Goal: Task Accomplishment & Management: Manage account settings

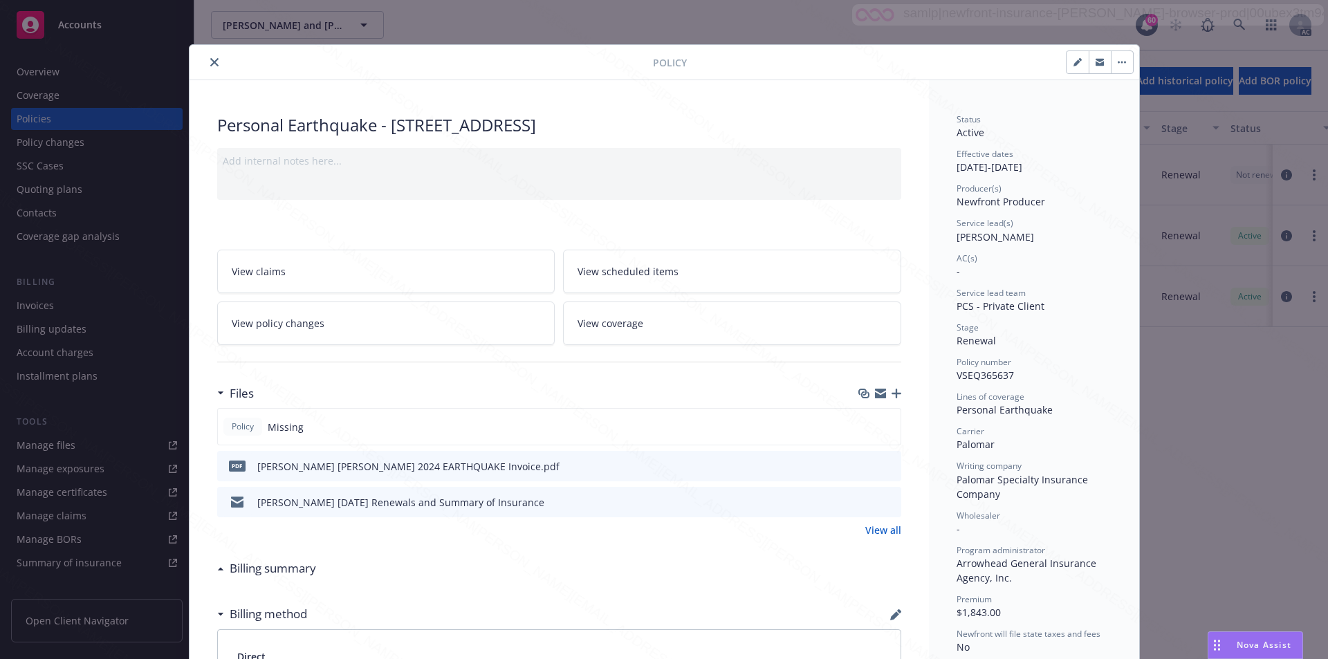
click at [208, 67] on button "close" at bounding box center [214, 62] width 17 height 17
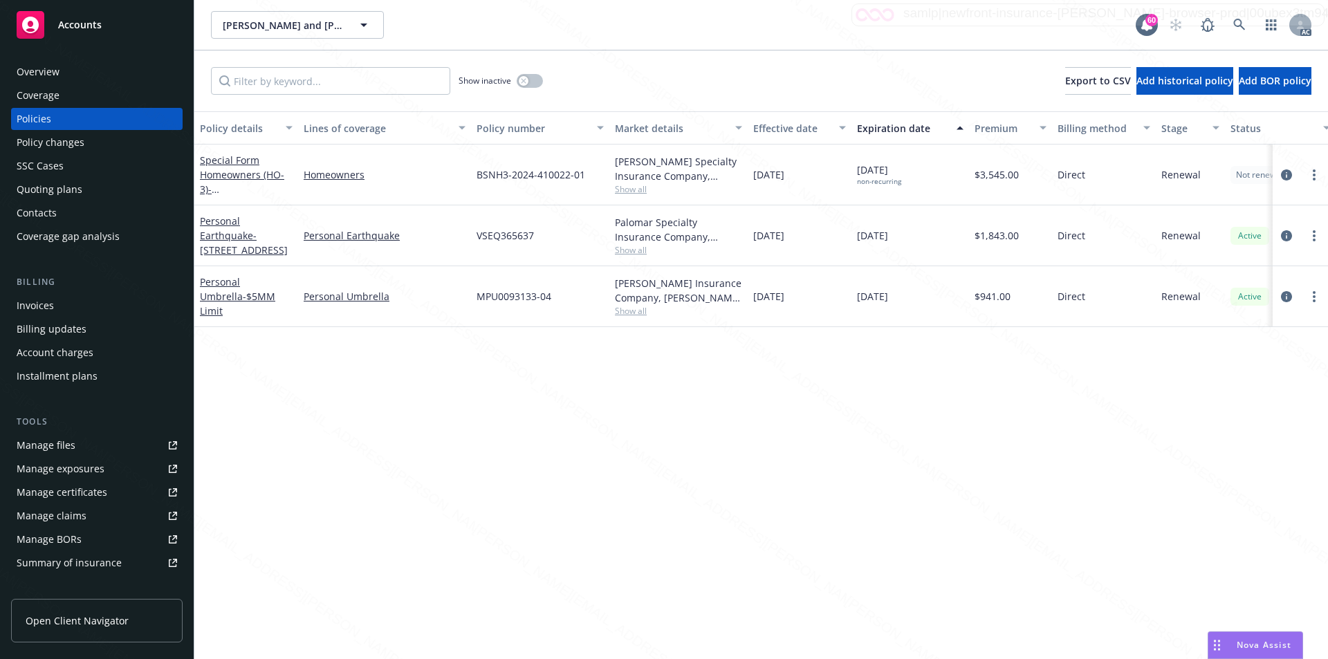
click at [64, 77] on div "Overview" at bounding box center [97, 72] width 160 height 22
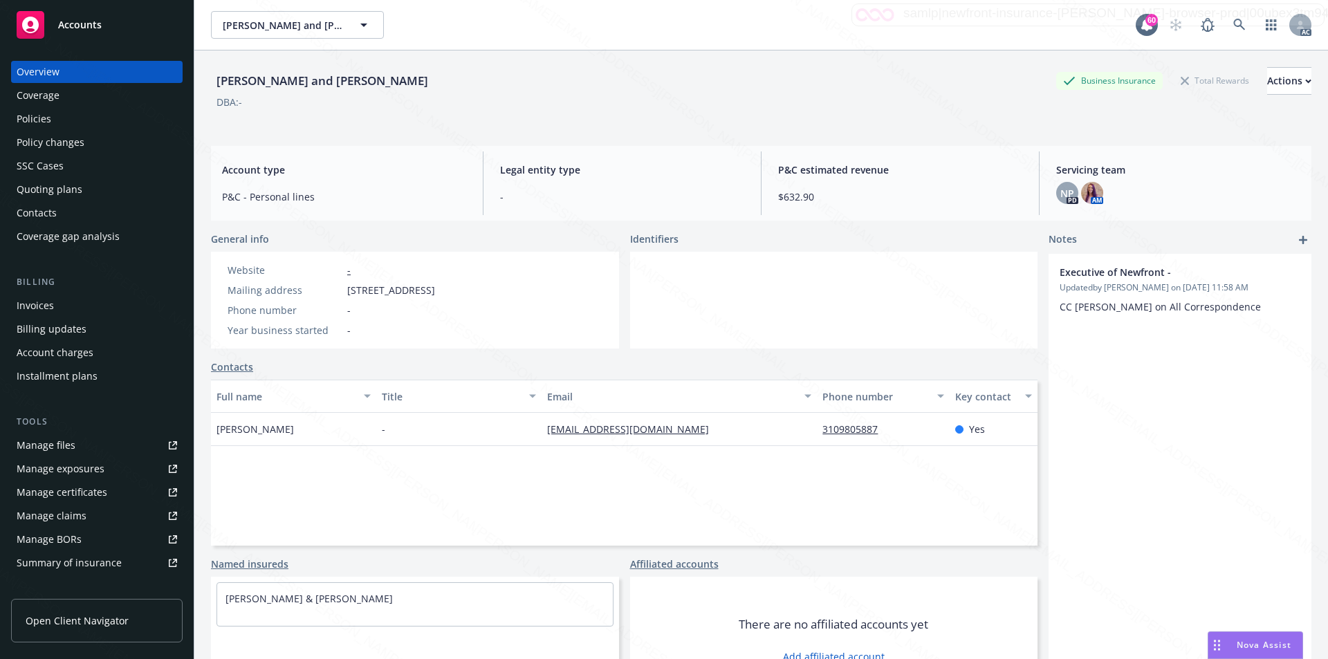
drag, startPoint x: 346, startPoint y: 292, endPoint x: 430, endPoint y: 290, distance: 83.7
click at [430, 290] on div "Mailing address [STREET_ADDRESS]" at bounding box center [331, 290] width 219 height 15
copy span "[STREET_ADDRESS]"
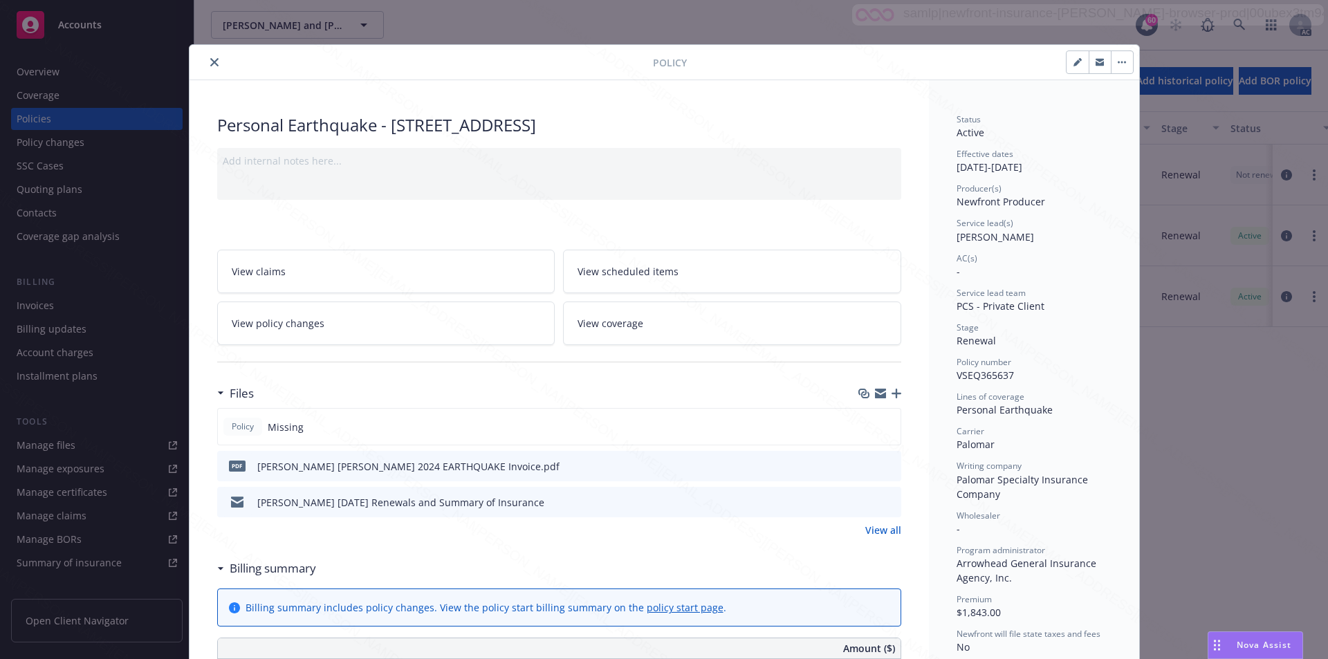
scroll to position [41, 0]
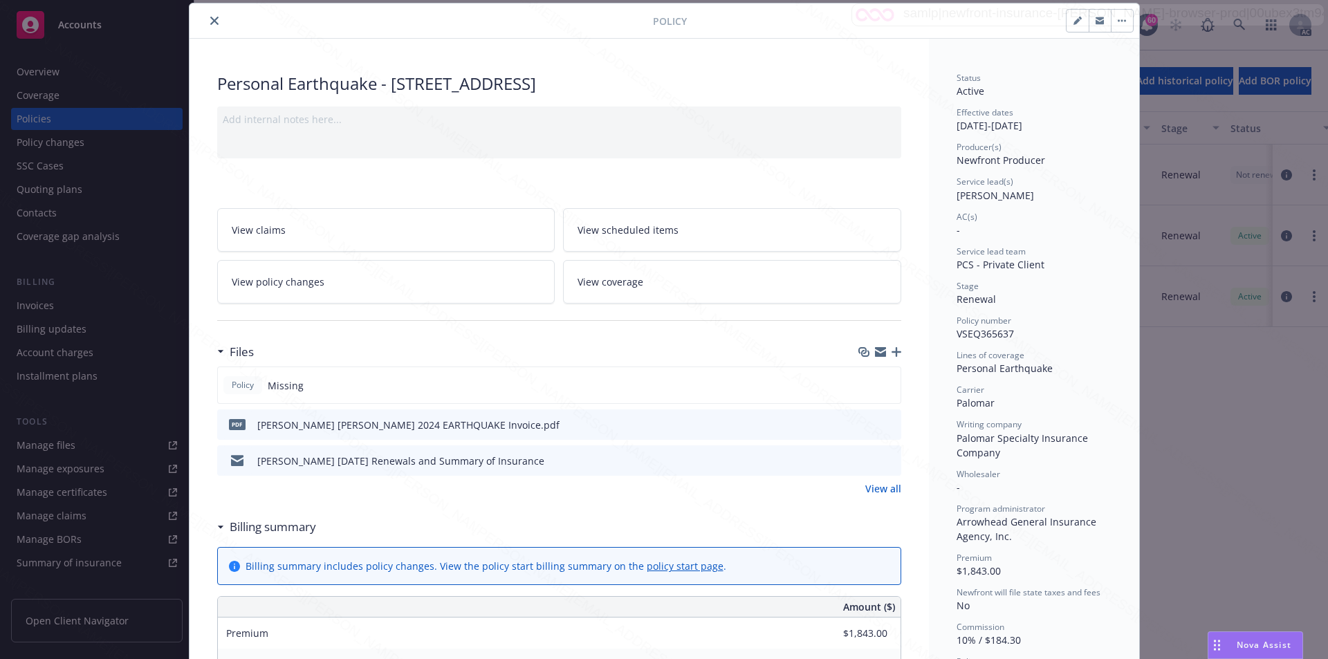
click at [210, 22] on icon "close" at bounding box center [214, 21] width 8 height 8
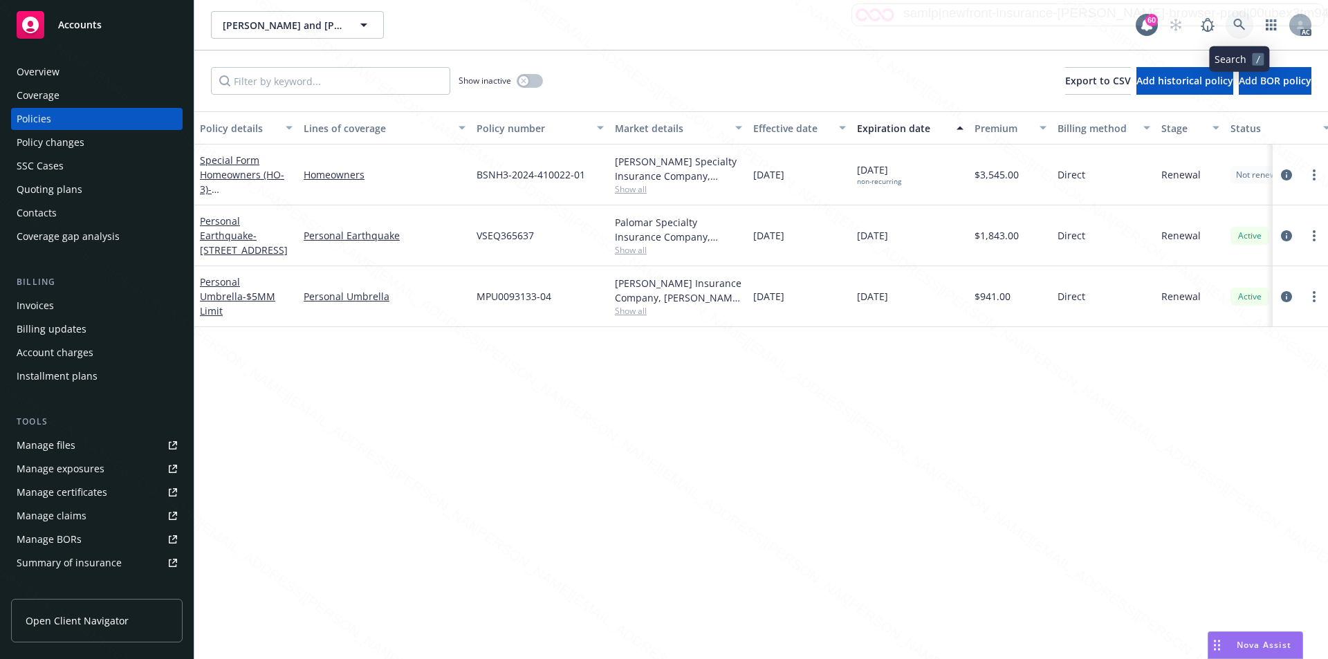
click at [1234, 27] on icon at bounding box center [1239, 25] width 12 height 12
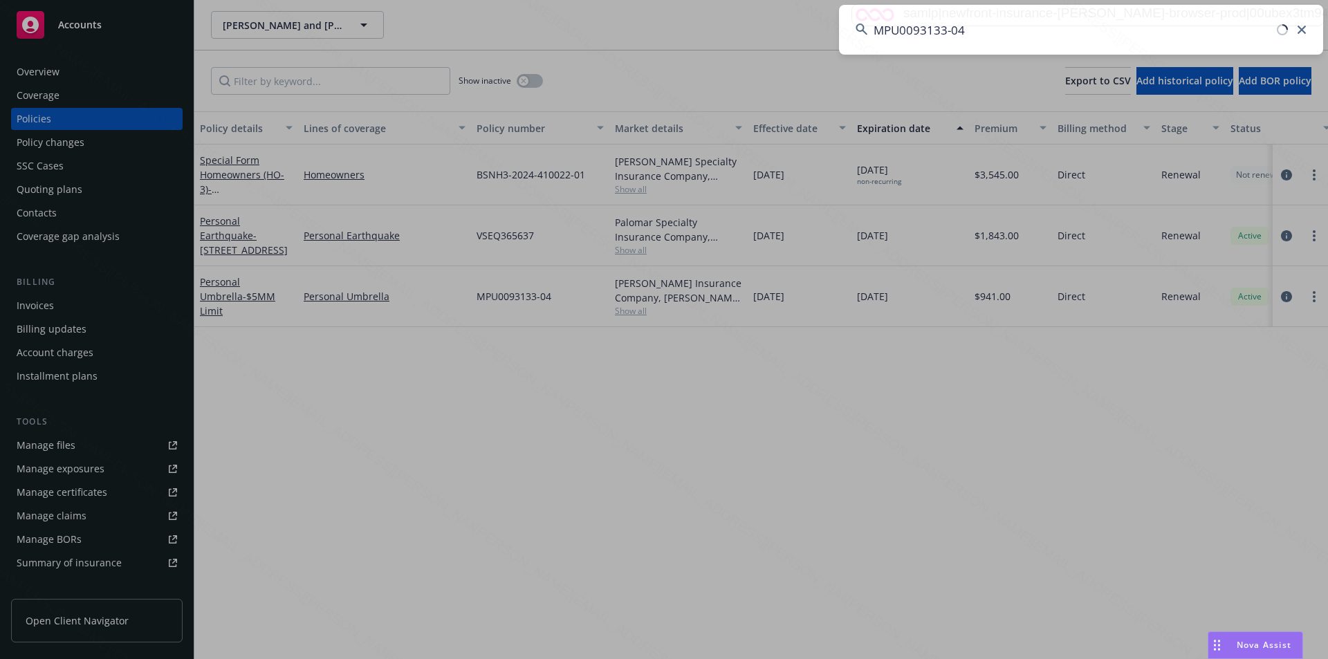
type input "MPU0093133-04"
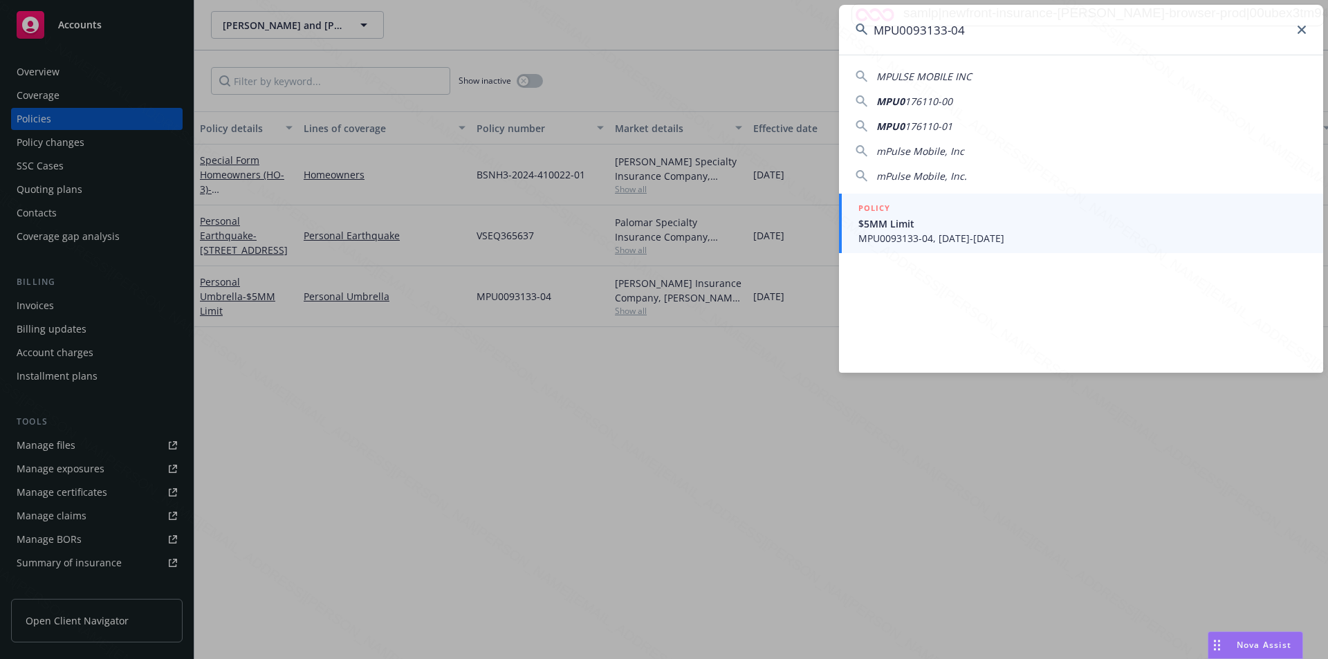
click at [882, 225] on span "$5MM Limit" at bounding box center [1082, 223] width 448 height 15
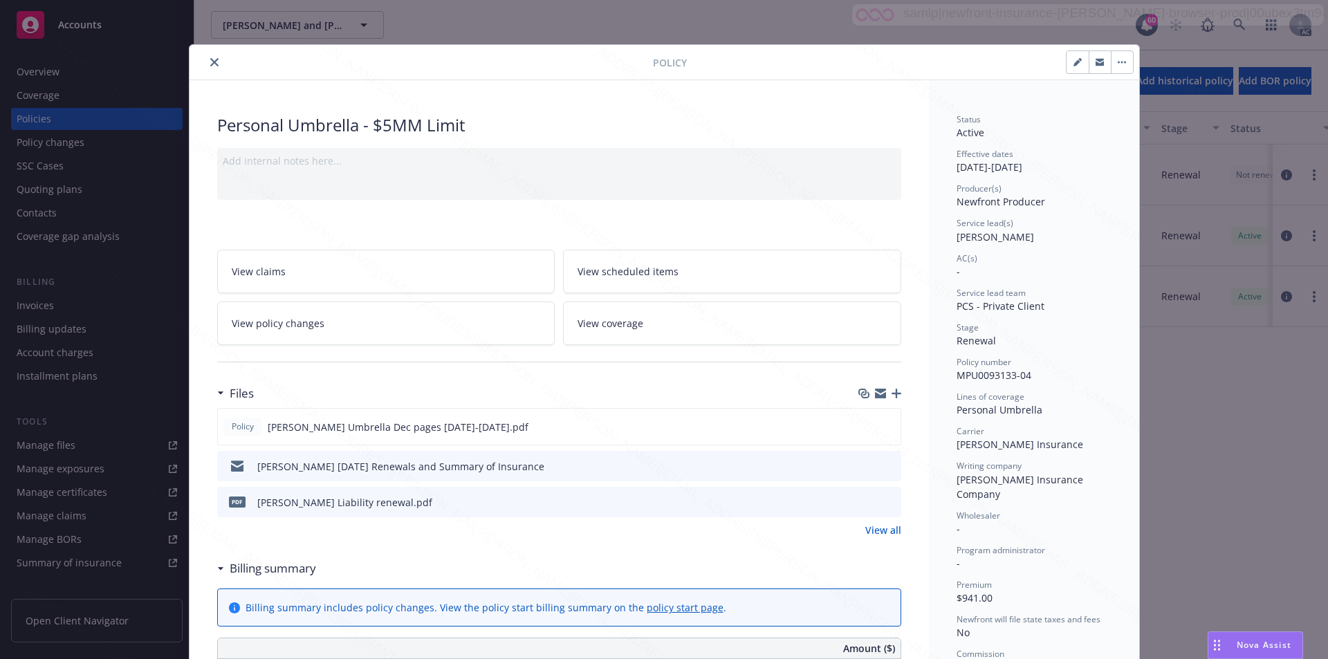
click at [217, 571] on div "Billing summary" at bounding box center [266, 568] width 99 height 18
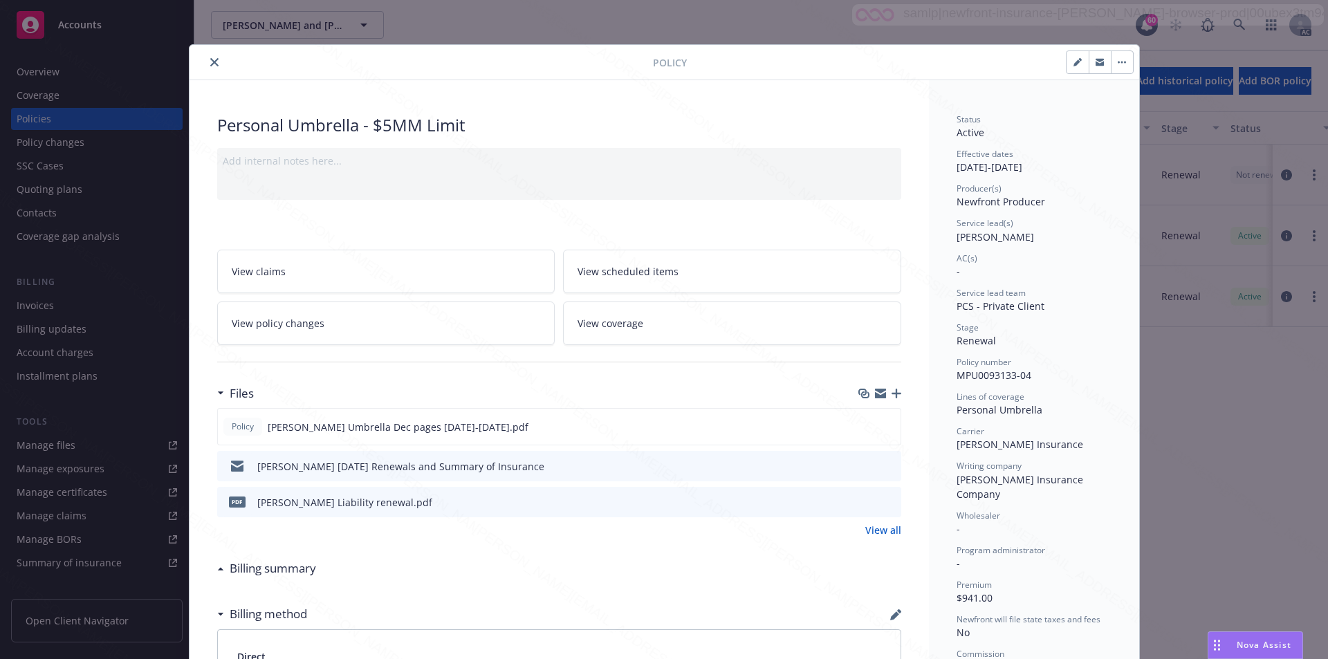
click at [206, 63] on button "close" at bounding box center [214, 62] width 17 height 17
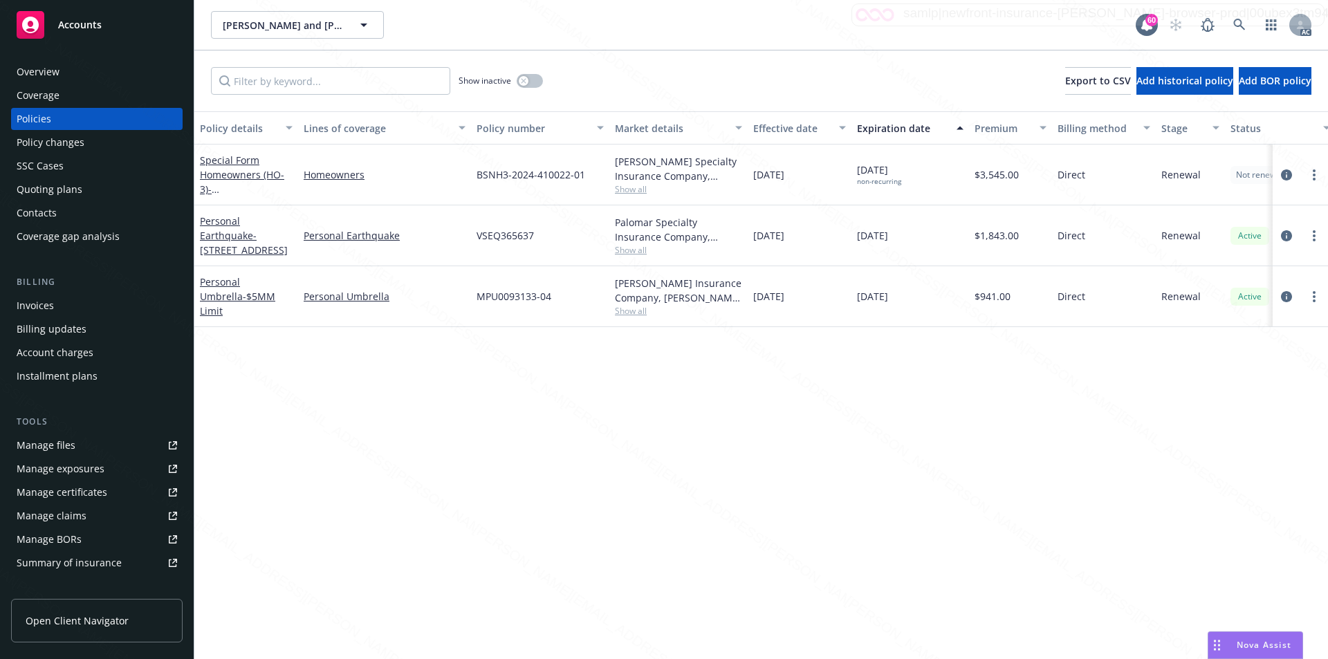
click at [73, 75] on div "Overview" at bounding box center [97, 72] width 160 height 22
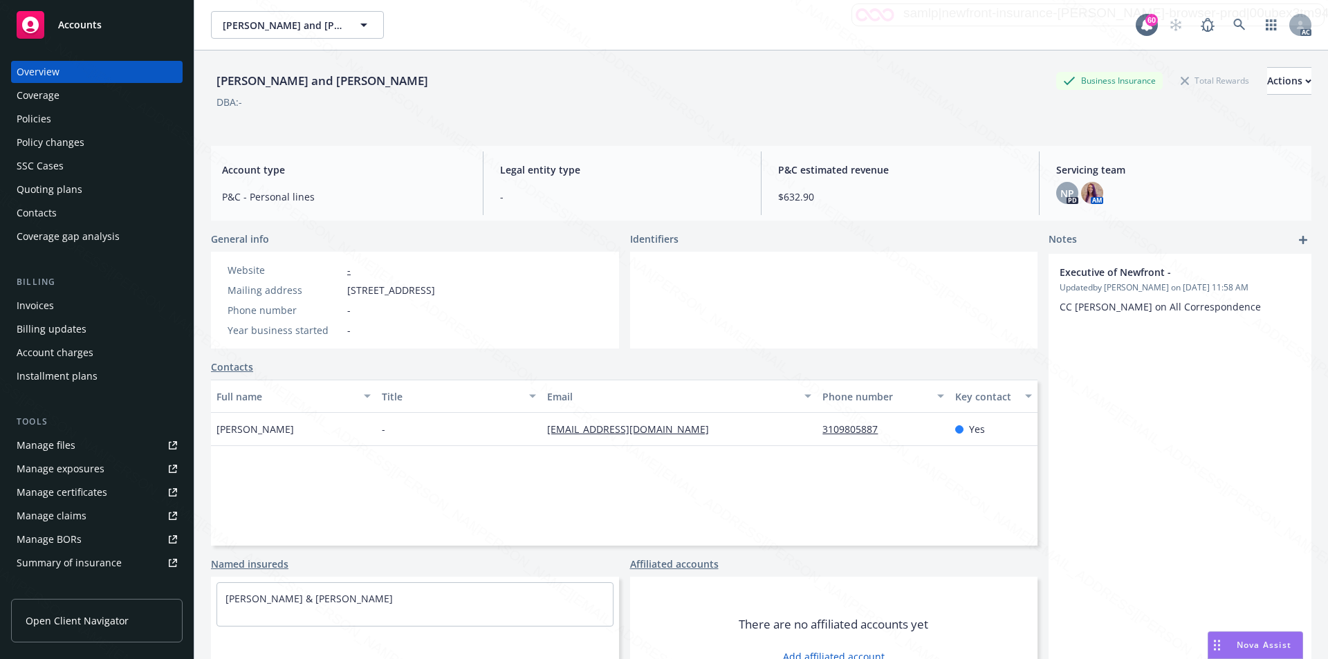
drag, startPoint x: 345, startPoint y: 291, endPoint x: 432, endPoint y: 290, distance: 86.5
click at [432, 290] on div "Mailing address [STREET_ADDRESS]" at bounding box center [331, 290] width 219 height 15
copy span "[STREET_ADDRESS]"
click at [1233, 21] on icon at bounding box center [1239, 25] width 12 height 12
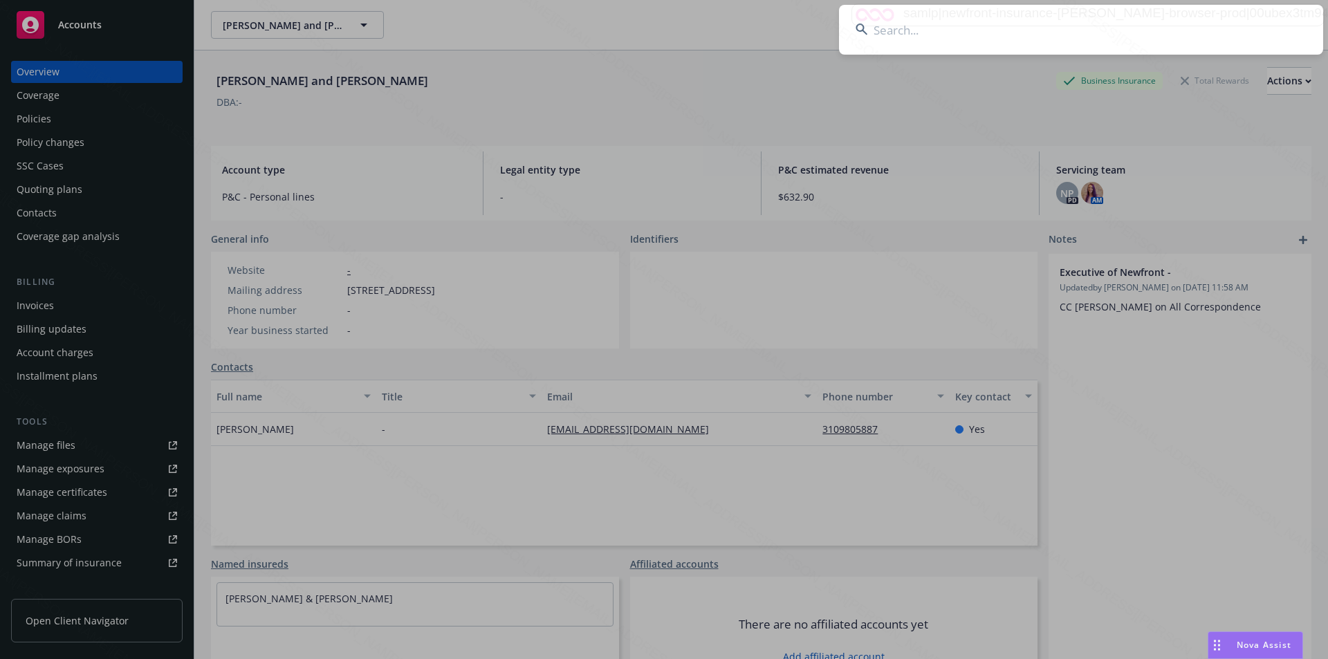
click at [1018, 38] on input at bounding box center [1081, 30] width 484 height 50
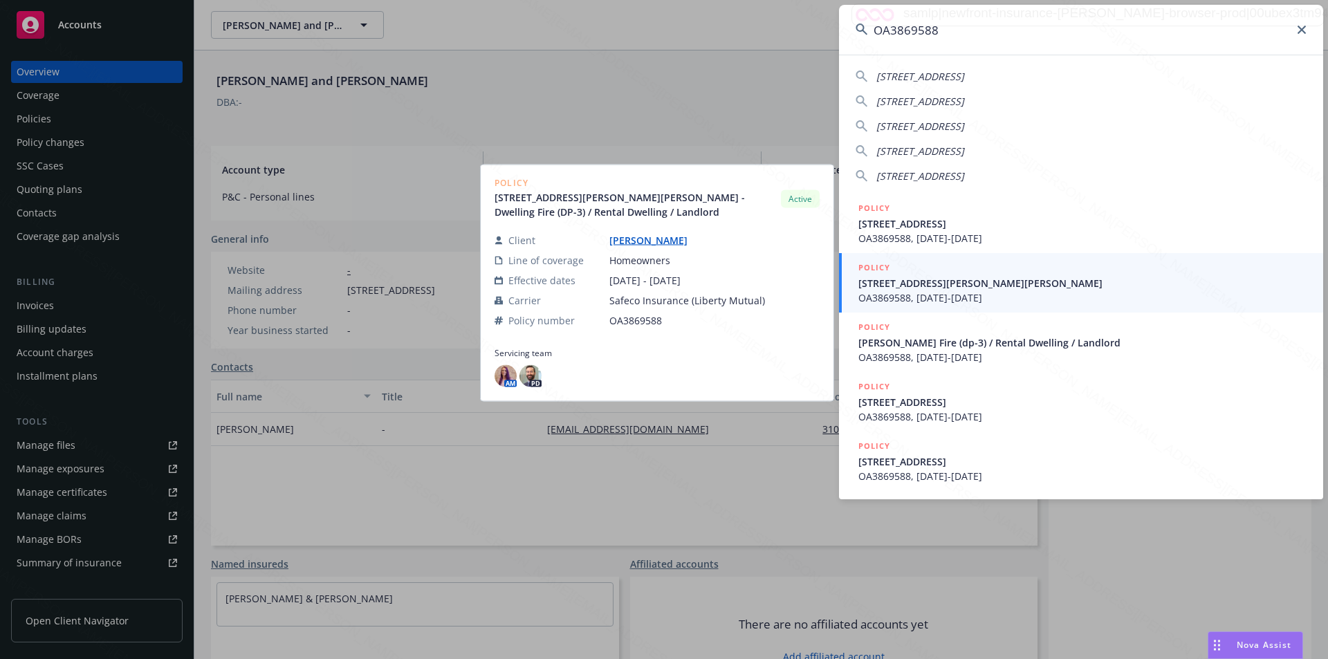
type input "OA3869588"
click at [934, 295] on span "OA3869588, [DATE]-[DATE]" at bounding box center [1082, 297] width 448 height 15
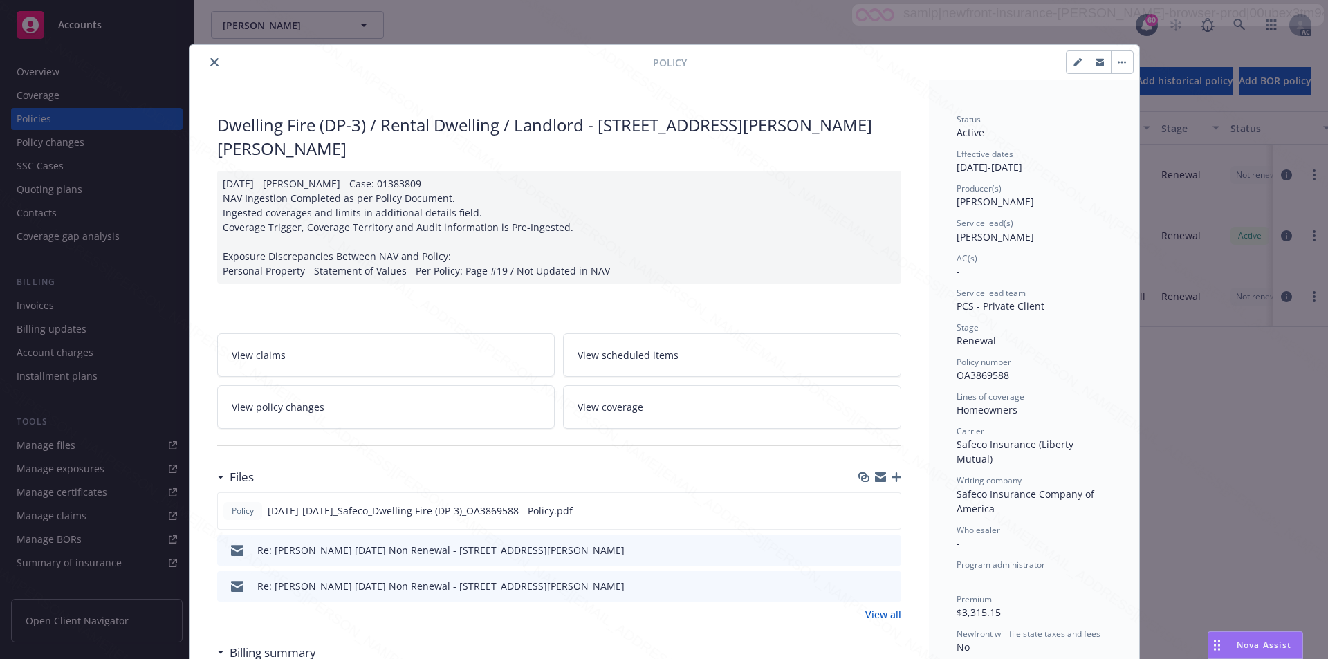
click at [217, 479] on div "Files" at bounding box center [235, 477] width 37 height 18
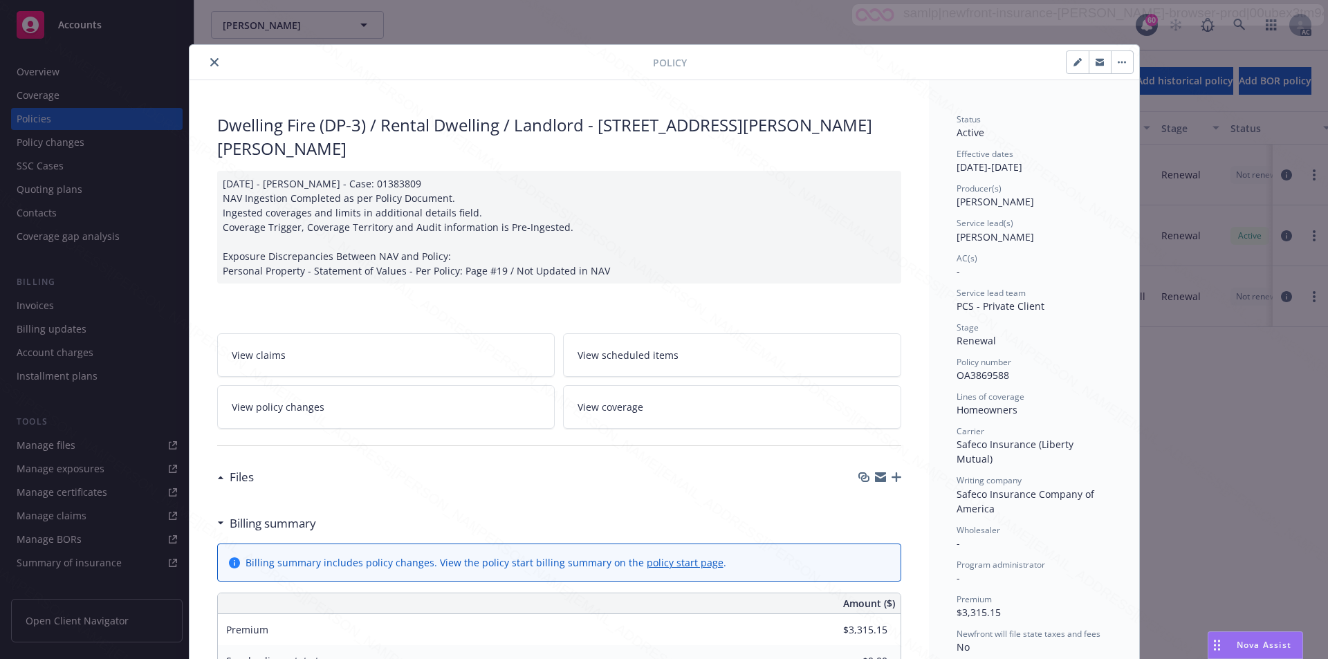
click at [224, 525] on div "Billing summary" at bounding box center [270, 524] width 92 height 18
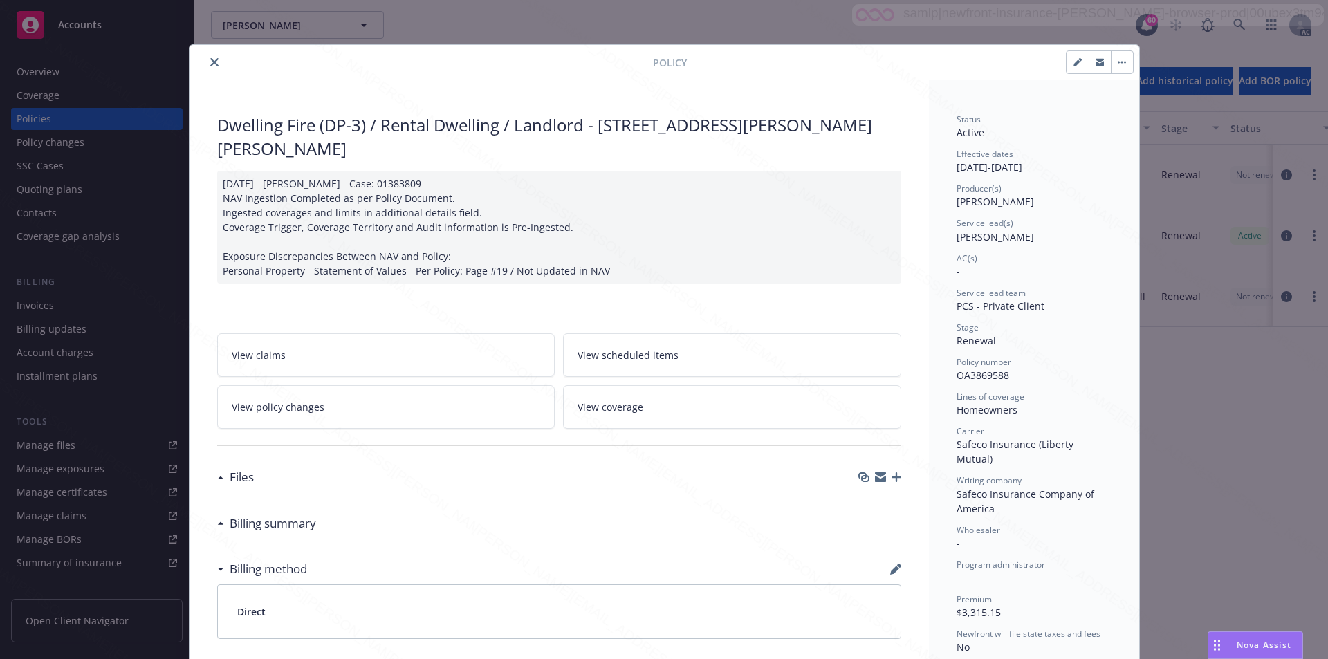
click at [217, 483] on div "Files" at bounding box center [235, 477] width 37 height 18
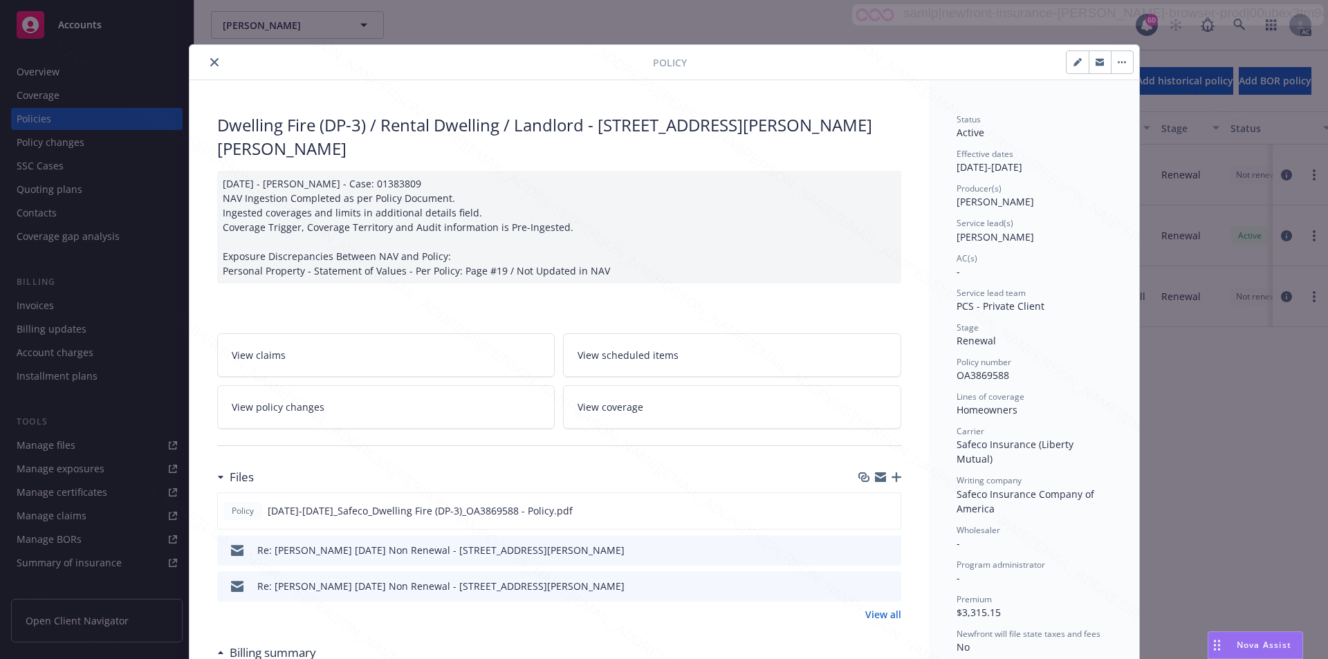
click at [402, 416] on link "View policy changes" at bounding box center [386, 407] width 338 height 44
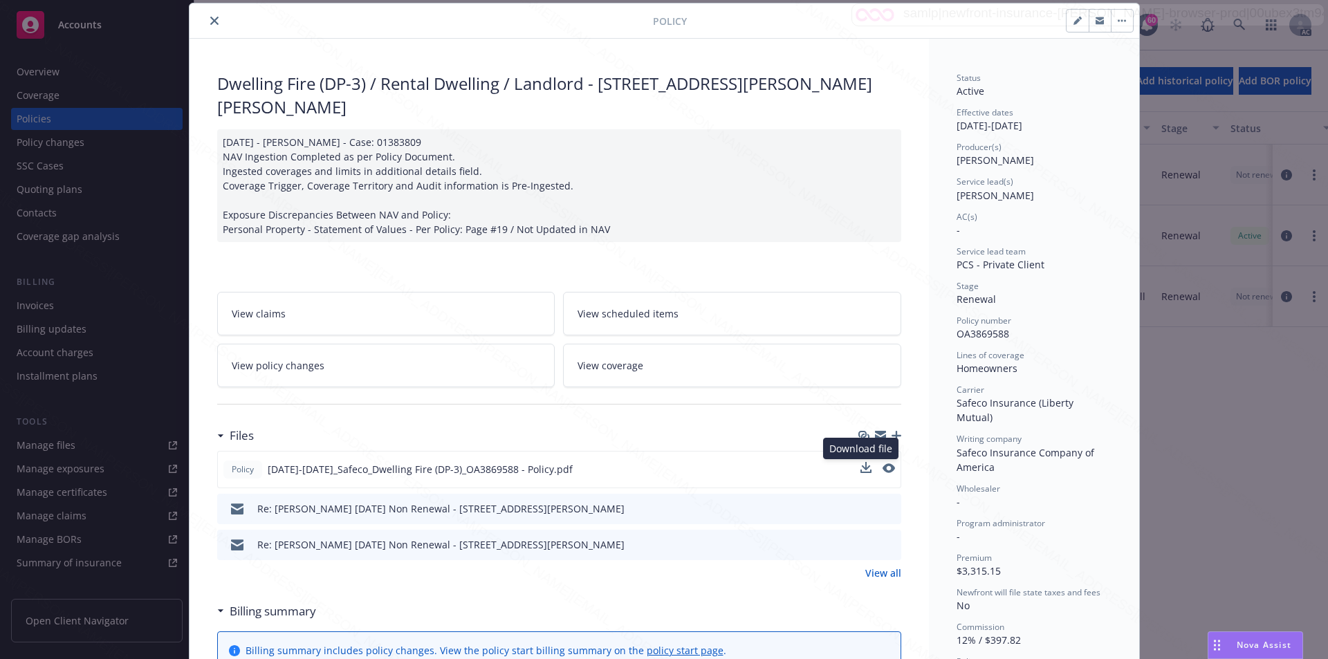
click at [860, 474] on button at bounding box center [865, 469] width 11 height 15
drag, startPoint x: 947, startPoint y: 335, endPoint x: 1005, endPoint y: 332, distance: 58.9
copy span "OA3869588"
click at [834, 471] on div "Policy [DATE]-[DATE]_Safeco_Dwelling Fire (DP-3)_OA3869588 - Policy.pdf Downloa…" at bounding box center [559, 469] width 684 height 37
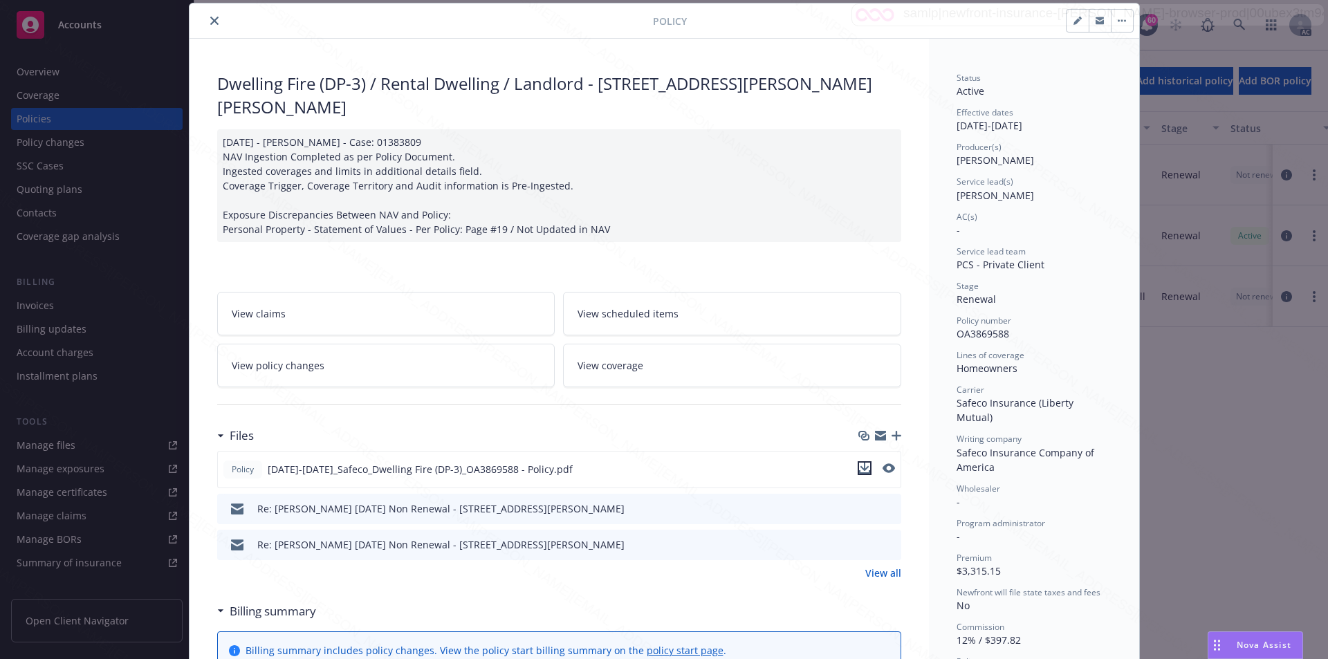
click at [859, 471] on icon "download file" at bounding box center [864, 468] width 11 height 11
drag, startPoint x: 951, startPoint y: 368, endPoint x: 1014, endPoint y: 371, distance: 63.0
click at [1014, 371] on div "Homeowners" at bounding box center [1033, 368] width 155 height 15
copy span "Homeowners"
click at [1116, 25] on button "button" at bounding box center [1122, 21] width 22 height 22
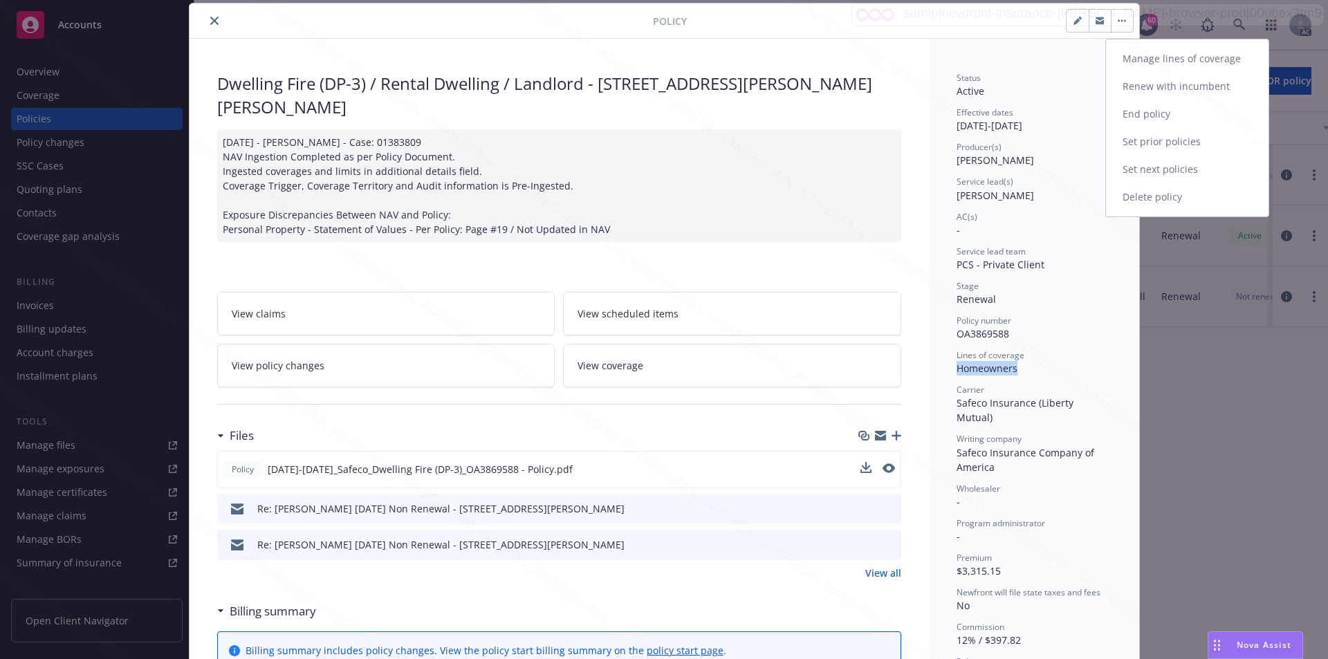
click at [1126, 114] on link "End policy" at bounding box center [1187, 114] width 163 height 28
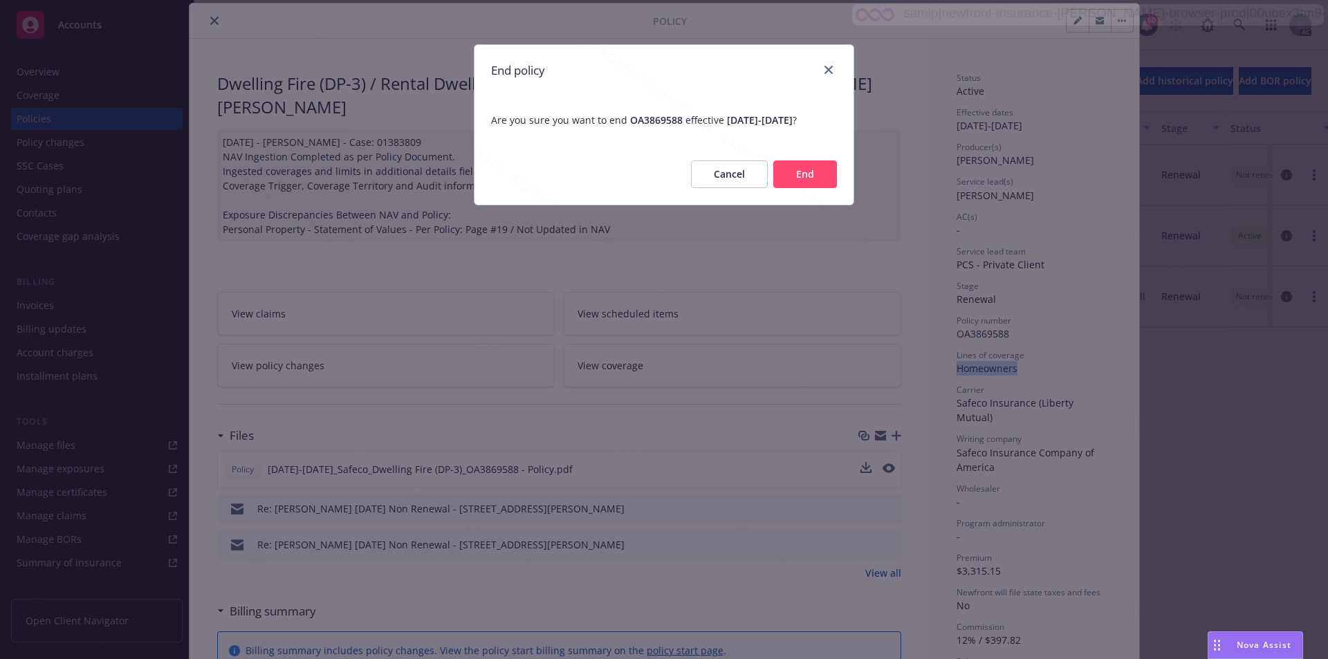
click at [803, 188] on button "End" at bounding box center [805, 174] width 64 height 28
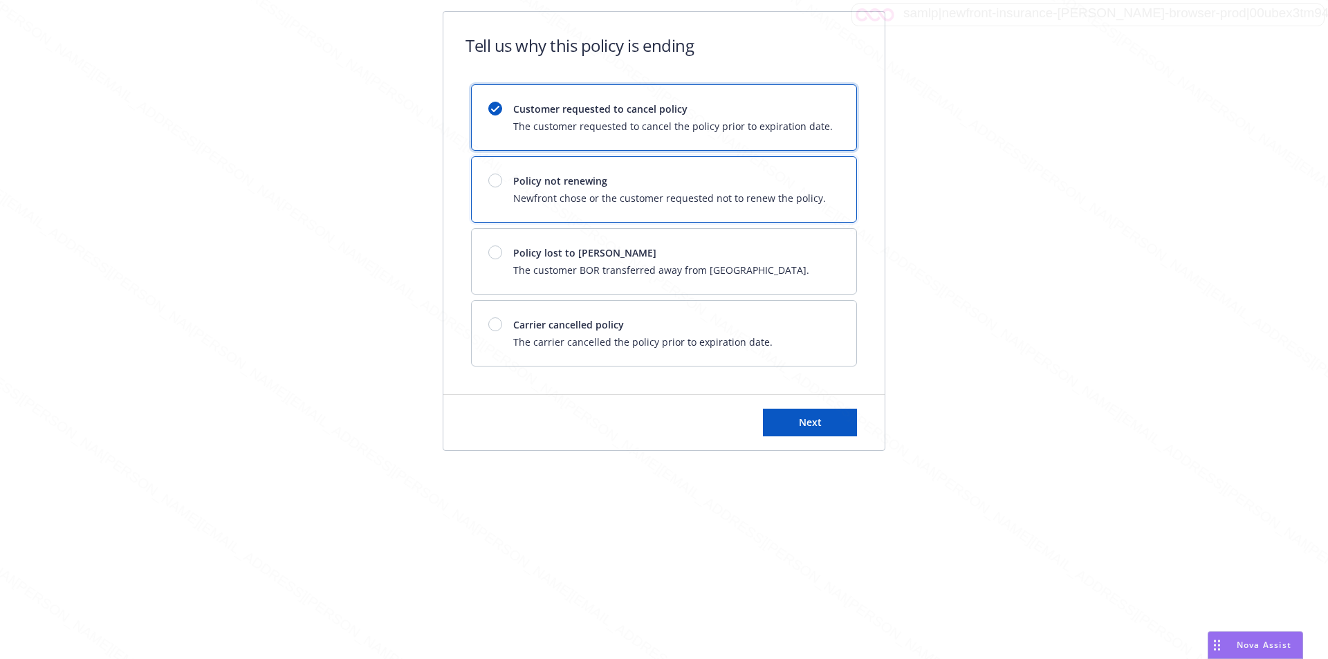
click at [644, 183] on span "Policy not renewing" at bounding box center [669, 181] width 313 height 15
click at [809, 429] on button "Next" at bounding box center [810, 423] width 94 height 28
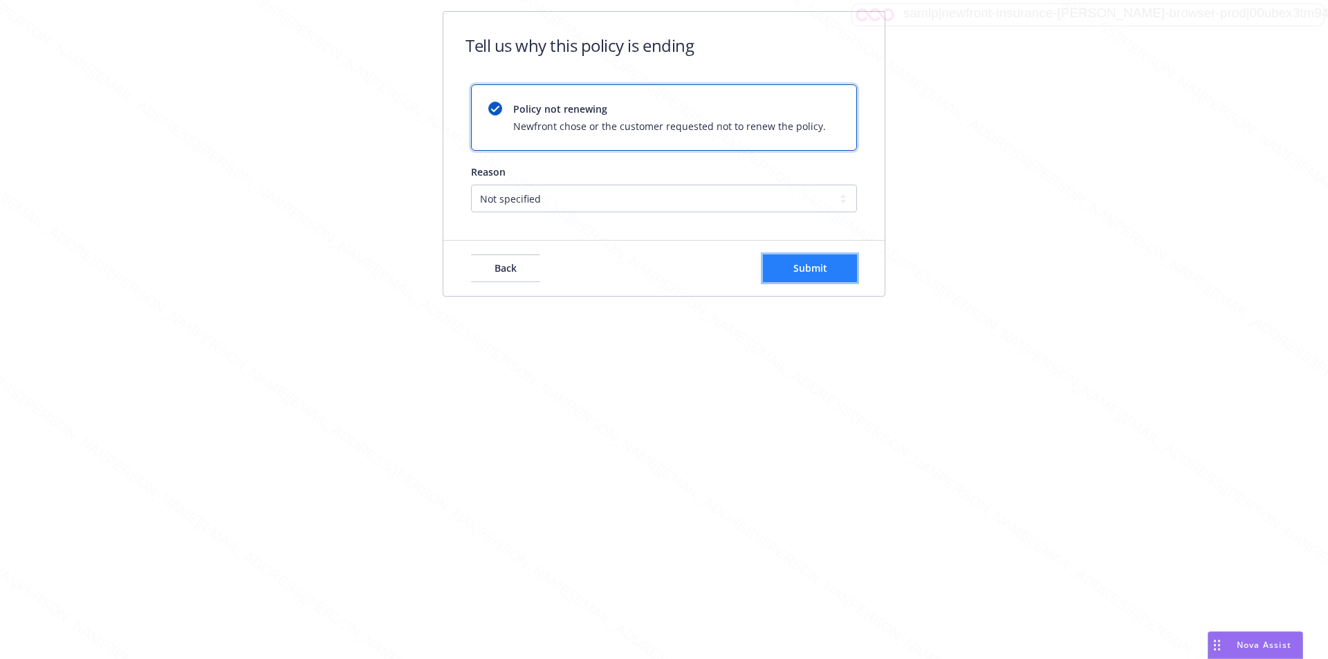
click at [791, 259] on button "Submit" at bounding box center [810, 268] width 94 height 28
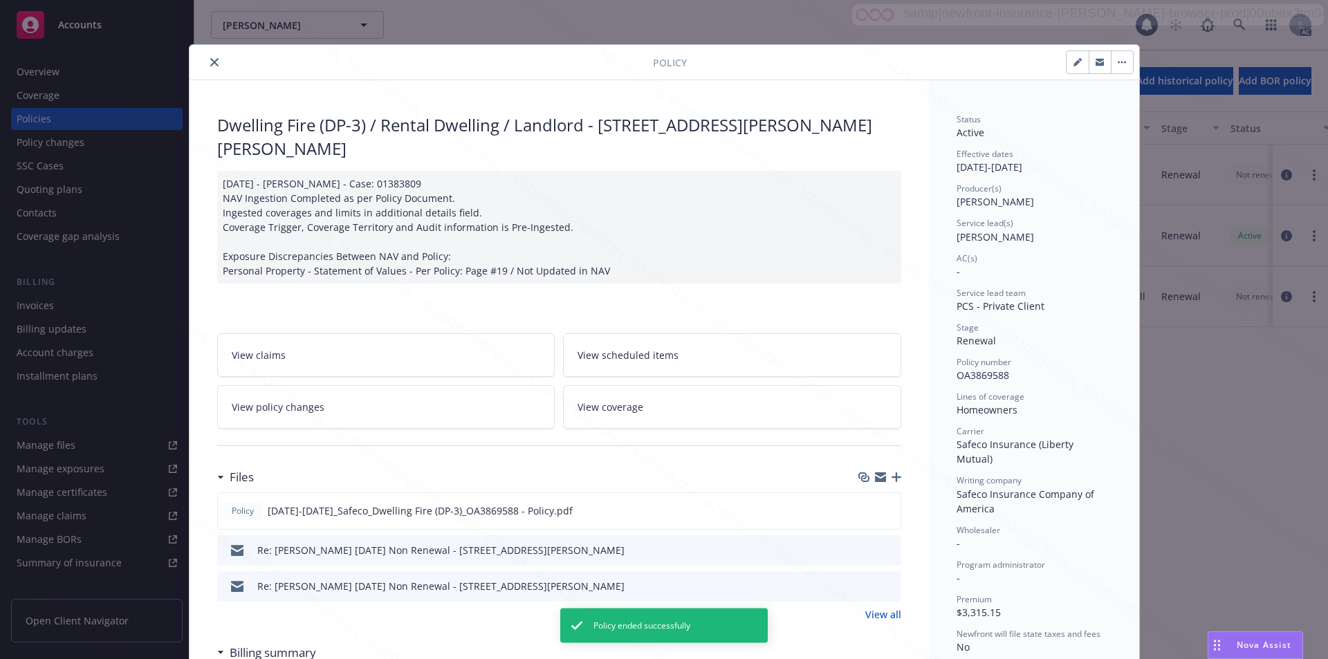
scroll to position [41, 0]
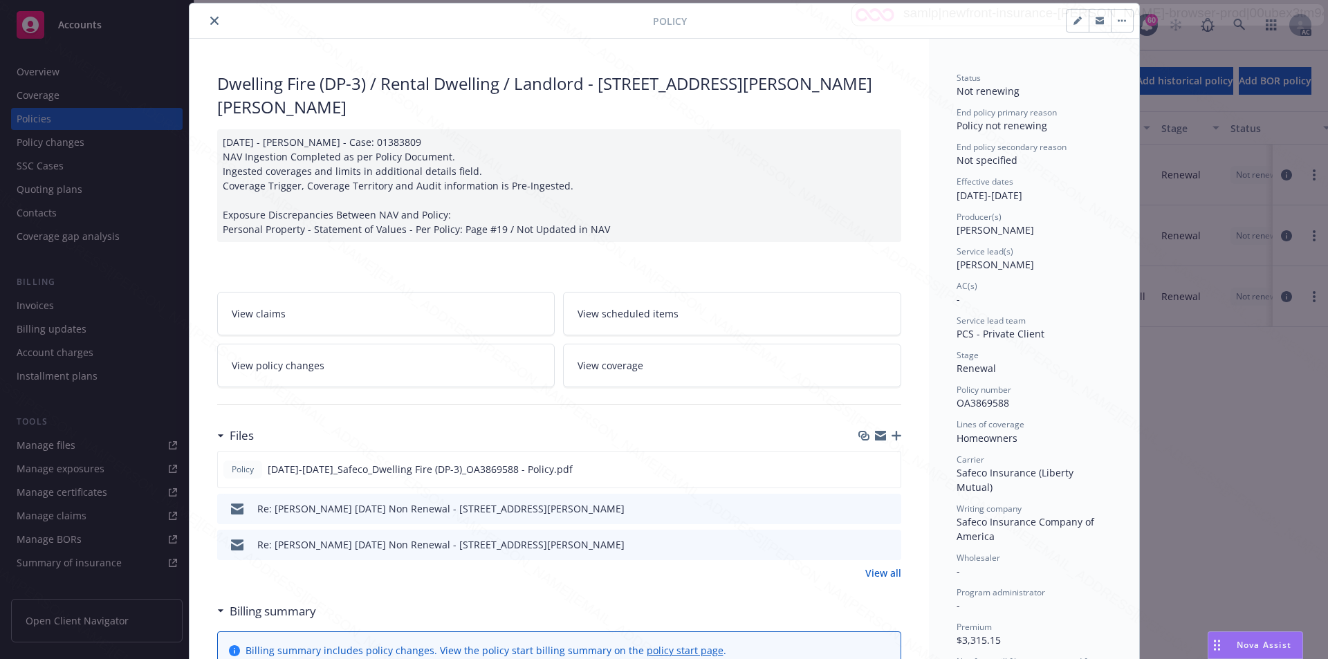
click at [210, 23] on icon "close" at bounding box center [214, 21] width 8 height 8
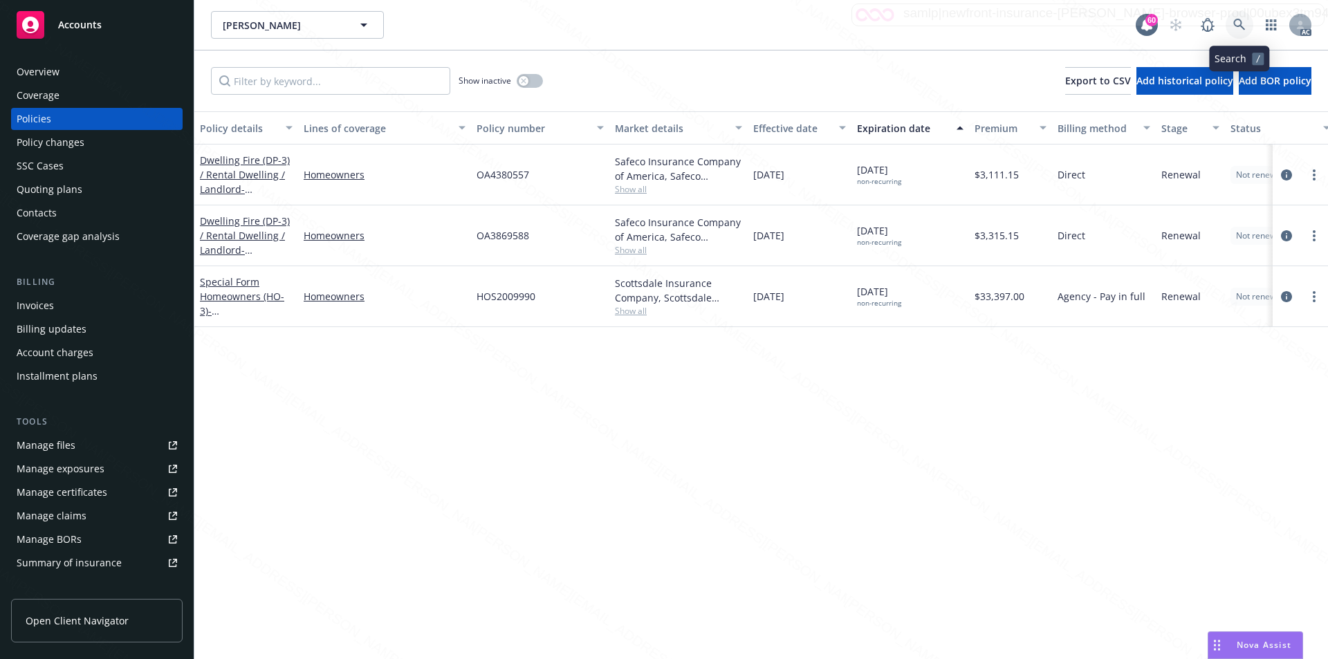
click at [1236, 28] on icon at bounding box center [1239, 25] width 12 height 12
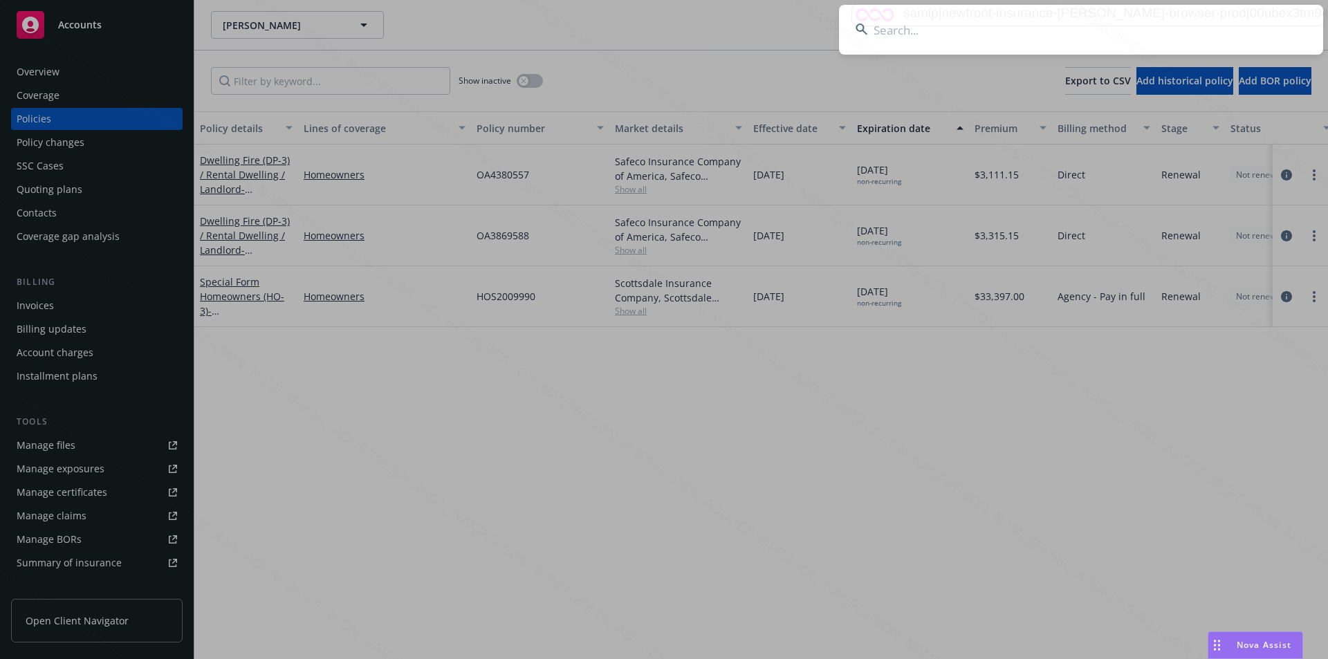
click at [1019, 36] on input at bounding box center [1081, 30] width 484 height 50
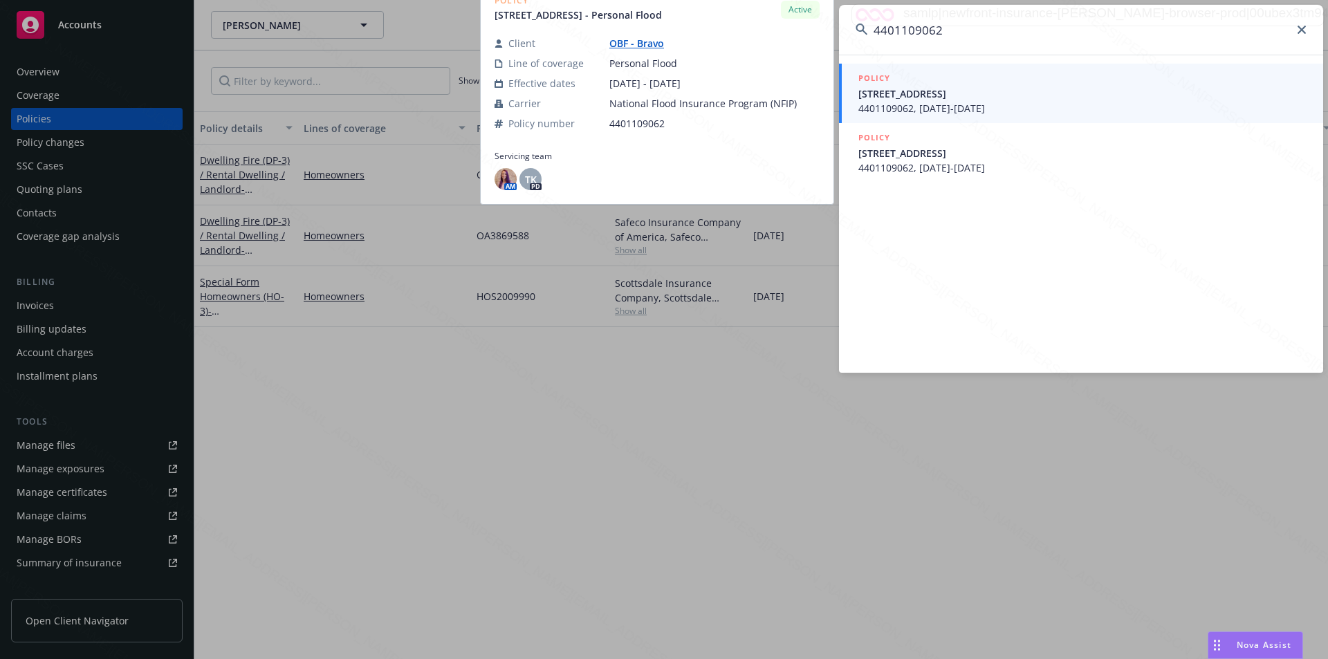
type input "4401109062"
click at [925, 109] on span "4401109062, [DATE]-[DATE]" at bounding box center [1082, 108] width 448 height 15
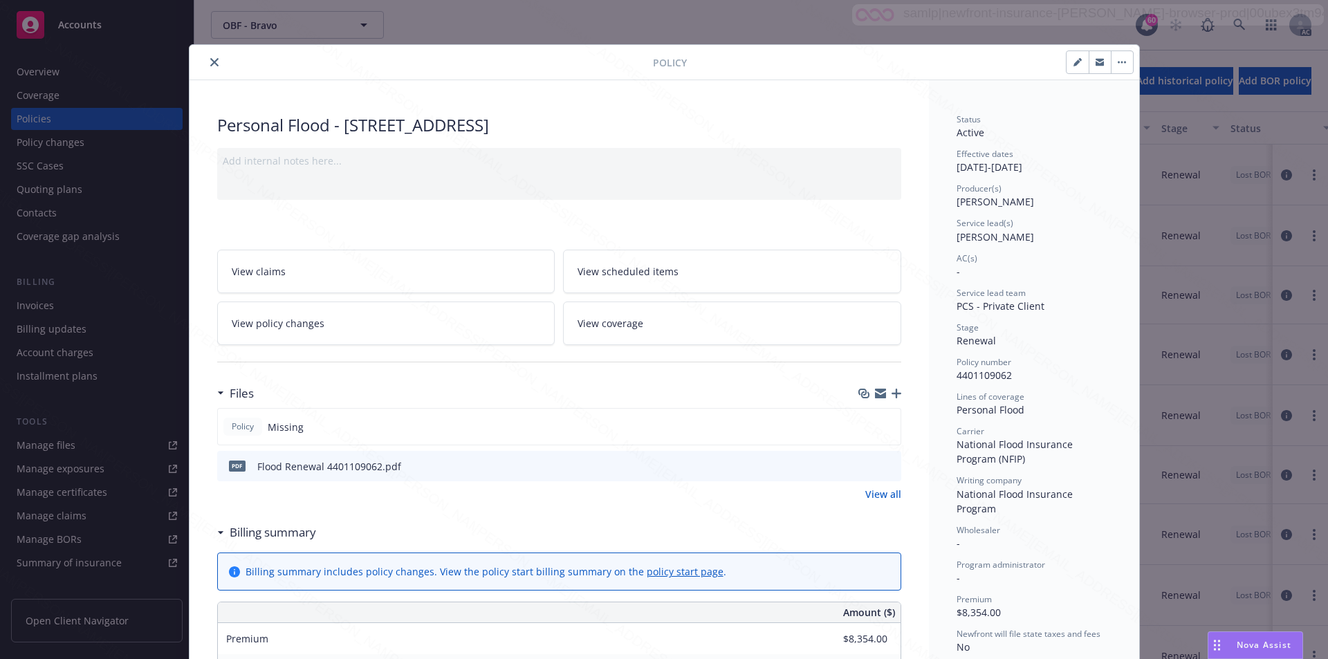
click at [283, 433] on span "Missing" at bounding box center [286, 427] width 36 height 15
click at [217, 534] on div "Billing summary" at bounding box center [266, 532] width 99 height 18
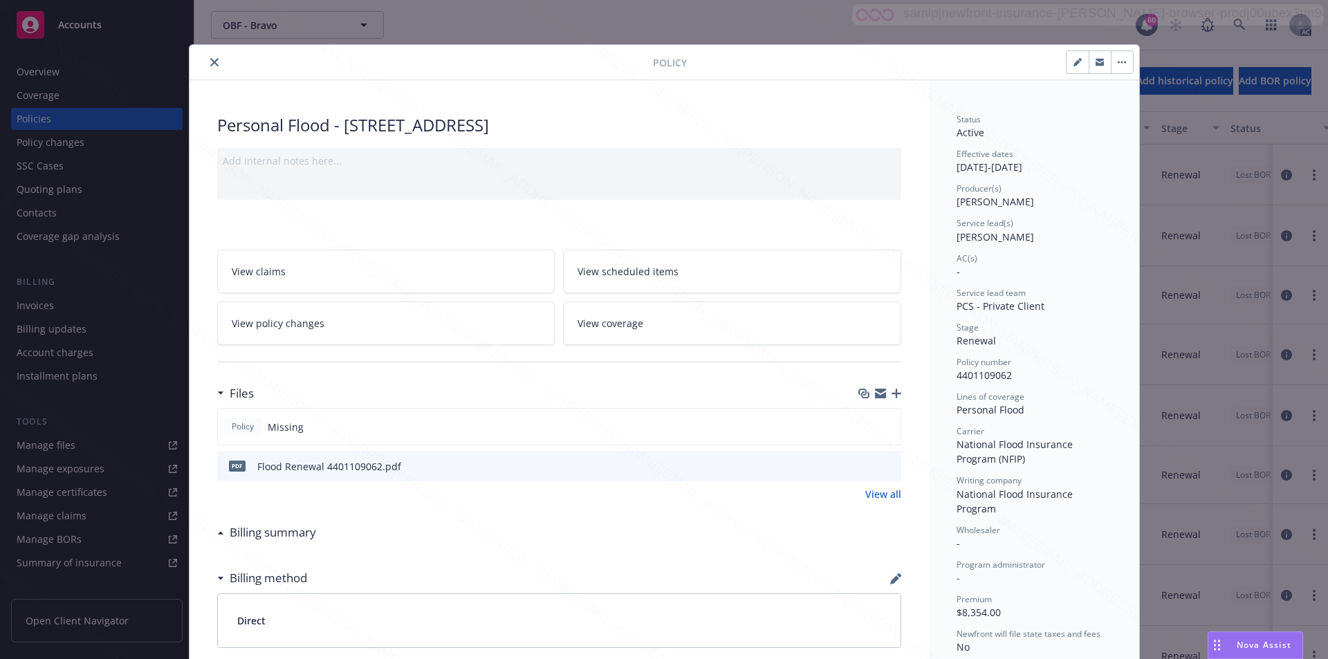
click at [206, 66] on button "close" at bounding box center [214, 62] width 17 height 17
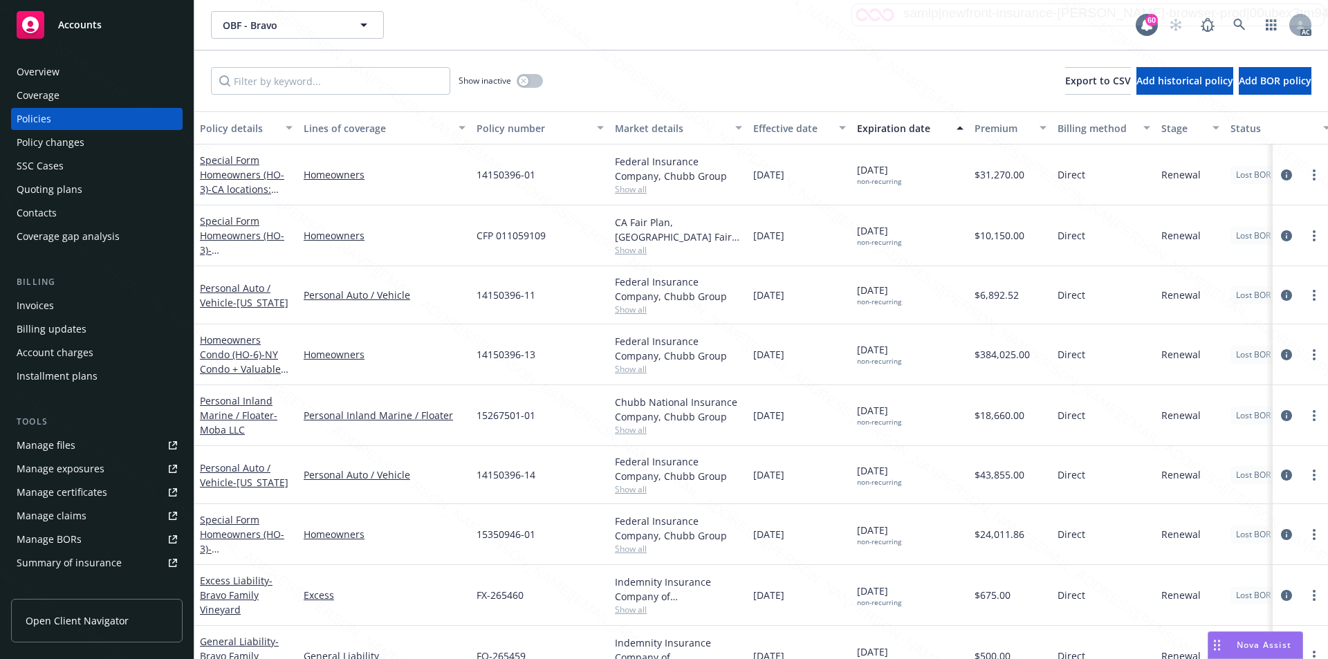
click at [75, 71] on div "Overview" at bounding box center [97, 72] width 160 height 22
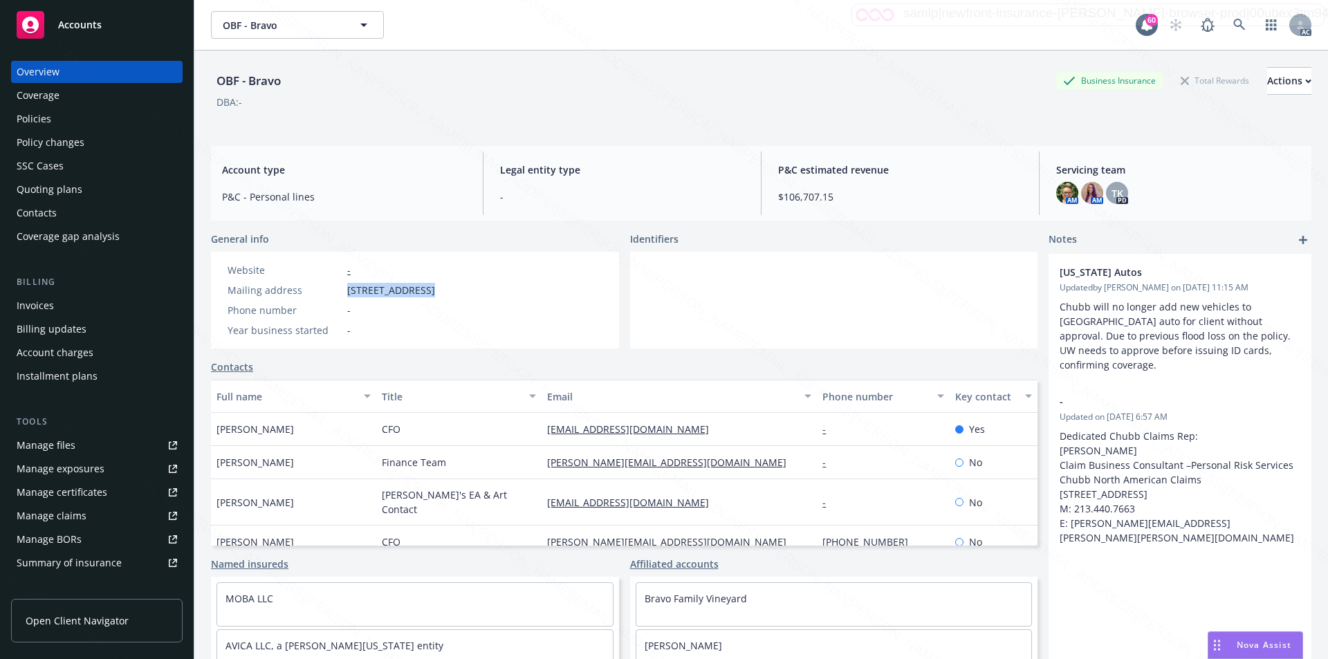
drag, startPoint x: 345, startPoint y: 297, endPoint x: 432, endPoint y: 293, distance: 86.5
click at [432, 293] on div "Mailing address [STREET_ADDRESS]" at bounding box center [331, 290] width 219 height 15
copy span "[STREET_ADDRESS]"
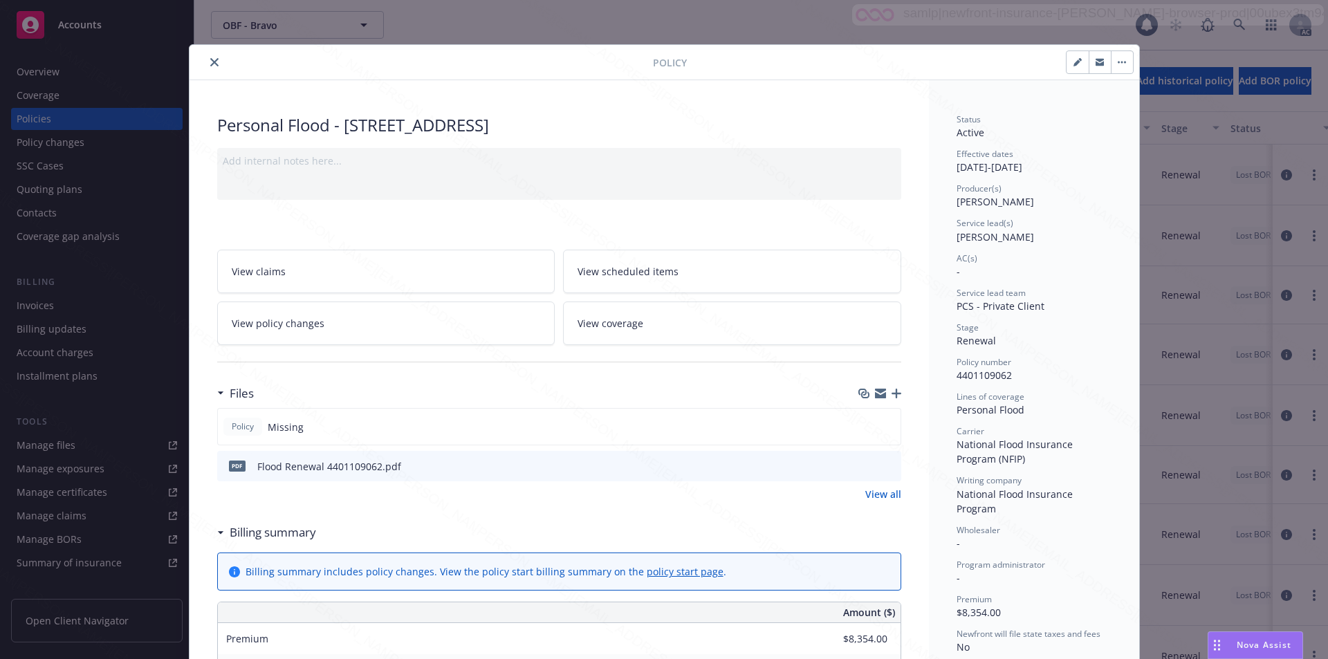
scroll to position [41, 0]
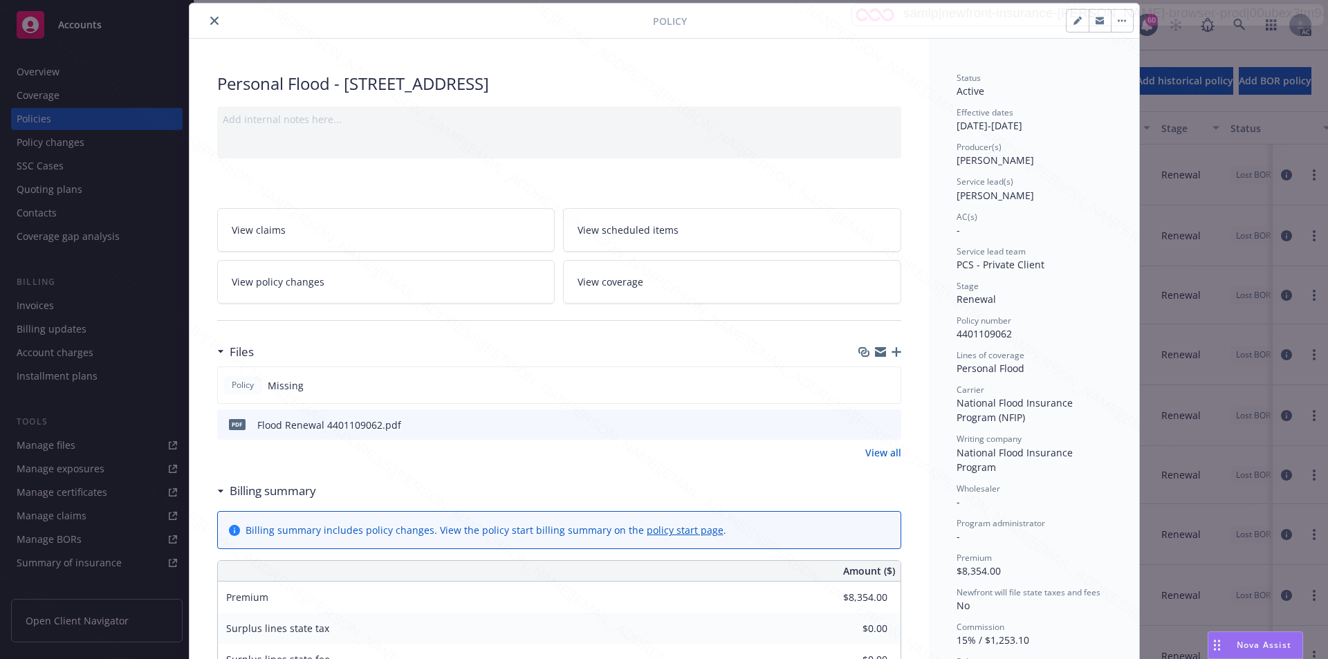
click at [217, 497] on div "Billing summary" at bounding box center [266, 491] width 99 height 18
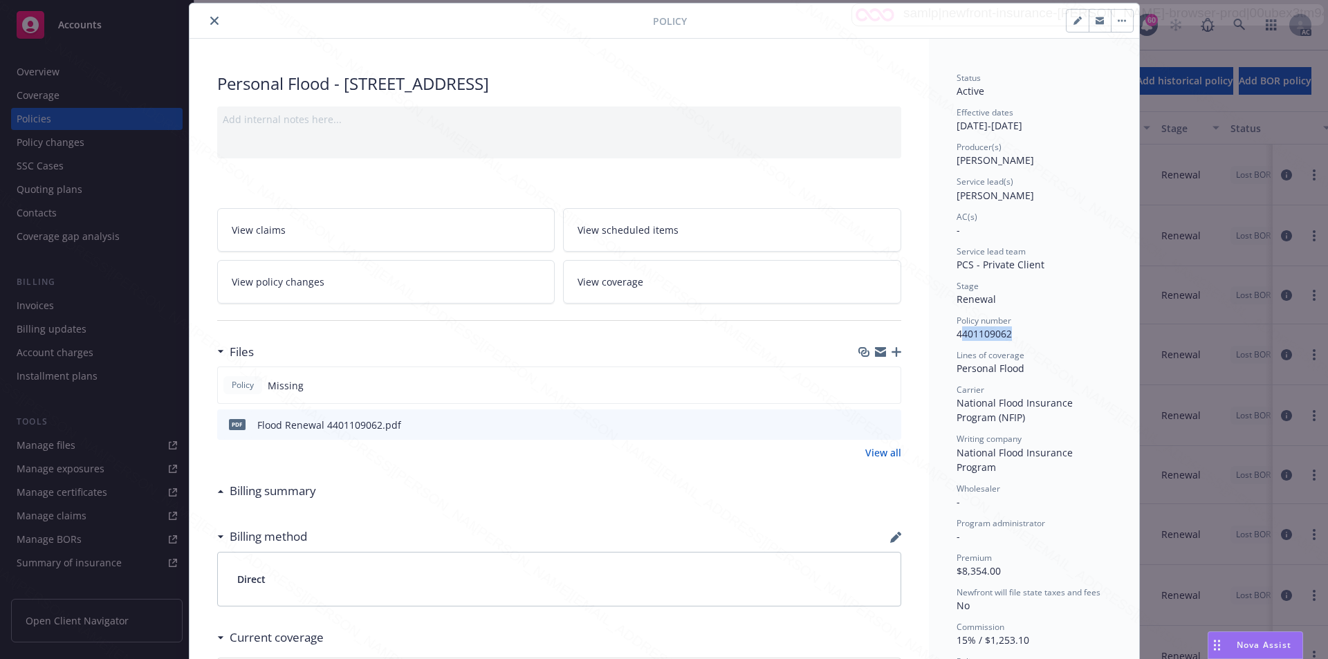
drag, startPoint x: 954, startPoint y: 335, endPoint x: 1009, endPoint y: 332, distance: 54.7
click at [1009, 332] on div "Policy number 4401109062" at bounding box center [1033, 328] width 155 height 26
click at [960, 330] on span "4401109062" at bounding box center [983, 333] width 55 height 13
drag, startPoint x: 950, startPoint y: 330, endPoint x: 1011, endPoint y: 333, distance: 61.0
click at [1011, 333] on div "Status Active Effective dates [DATE] - [DATE] Producer(s) [PERSON_NAME] Service…" at bounding box center [1034, 475] width 210 height 873
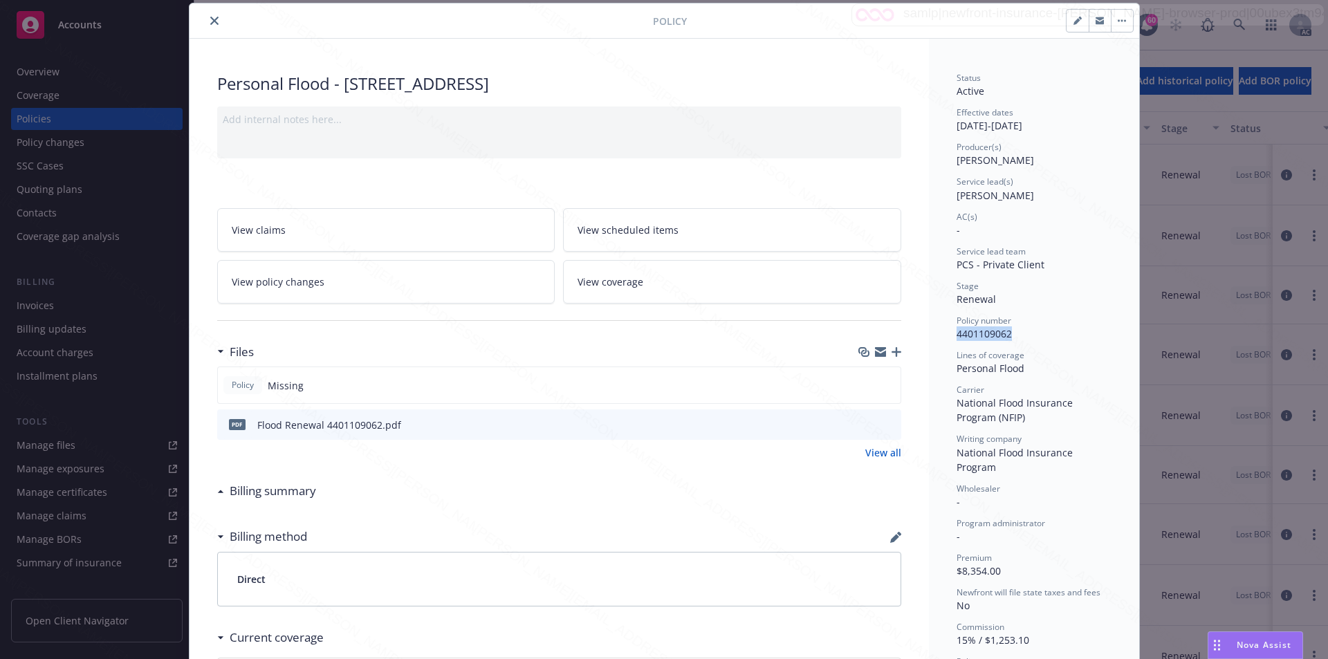
copy span "4401109062"
drag, startPoint x: 952, startPoint y: 369, endPoint x: 1023, endPoint y: 372, distance: 70.6
click at [1023, 372] on div "Personal Flood" at bounding box center [1033, 368] width 155 height 15
copy span "Personal Flood"
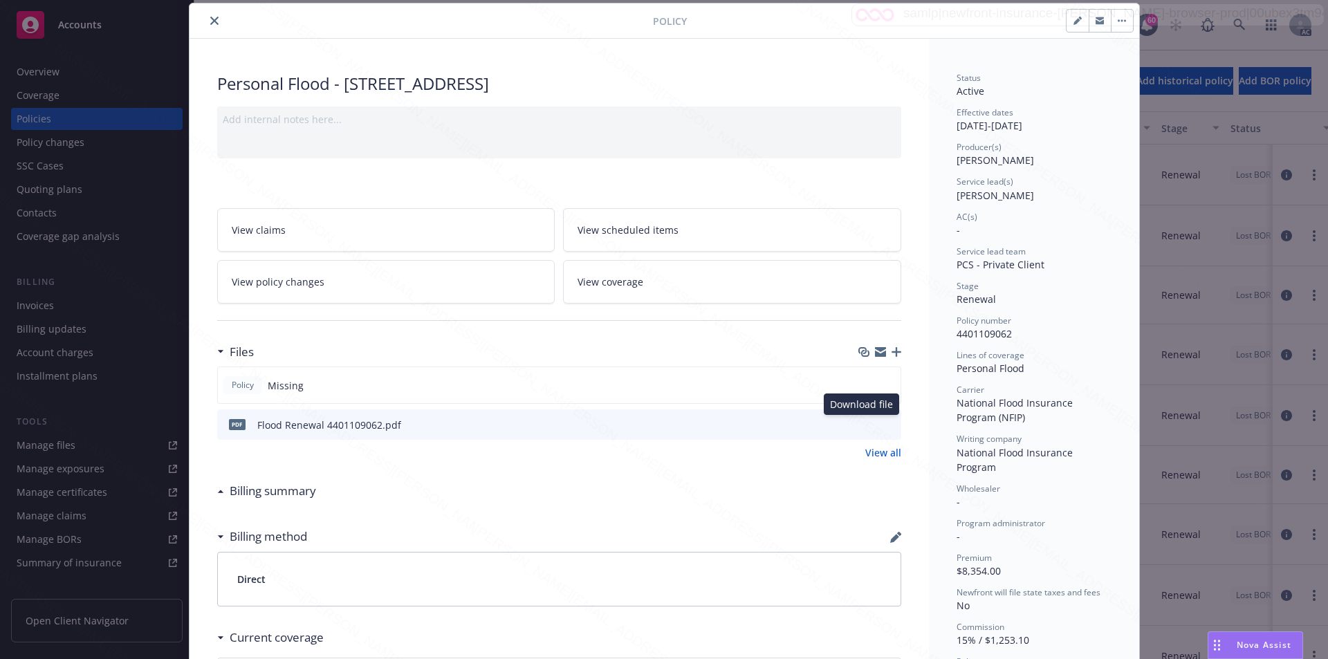
click at [864, 425] on icon "download file" at bounding box center [865, 423] width 11 height 11
